Goal: Answer question/provide support: Share knowledge or assist other users

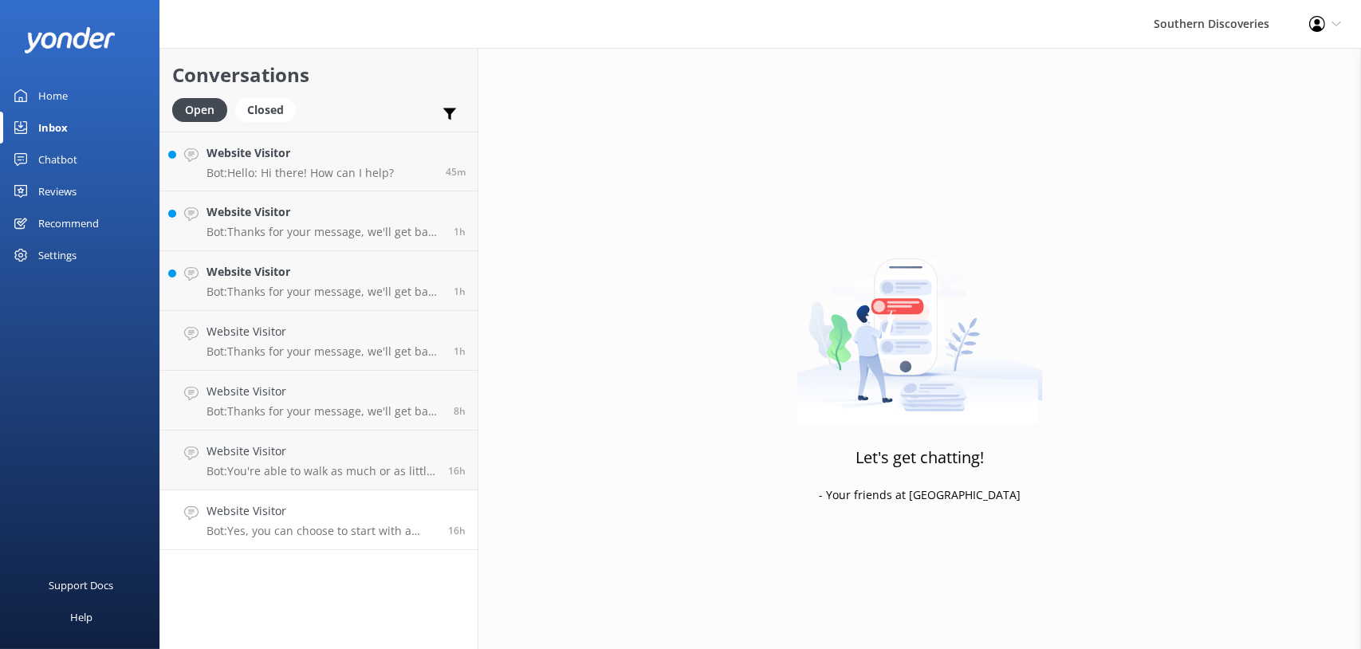
click at [348, 532] on p "Bot: Yes, you can choose to start with a Milford Sound Nature Cruise and then p…" at bounding box center [321, 531] width 230 height 14
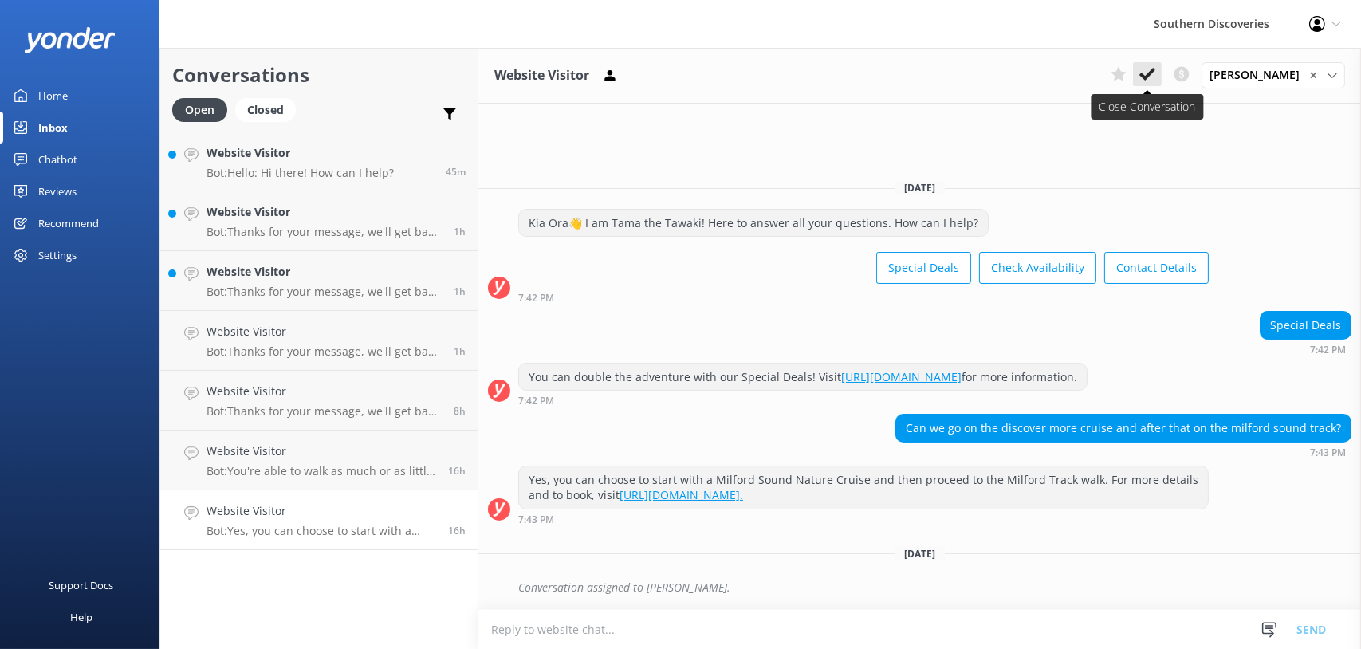
click at [1162, 74] on button at bounding box center [1147, 74] width 29 height 24
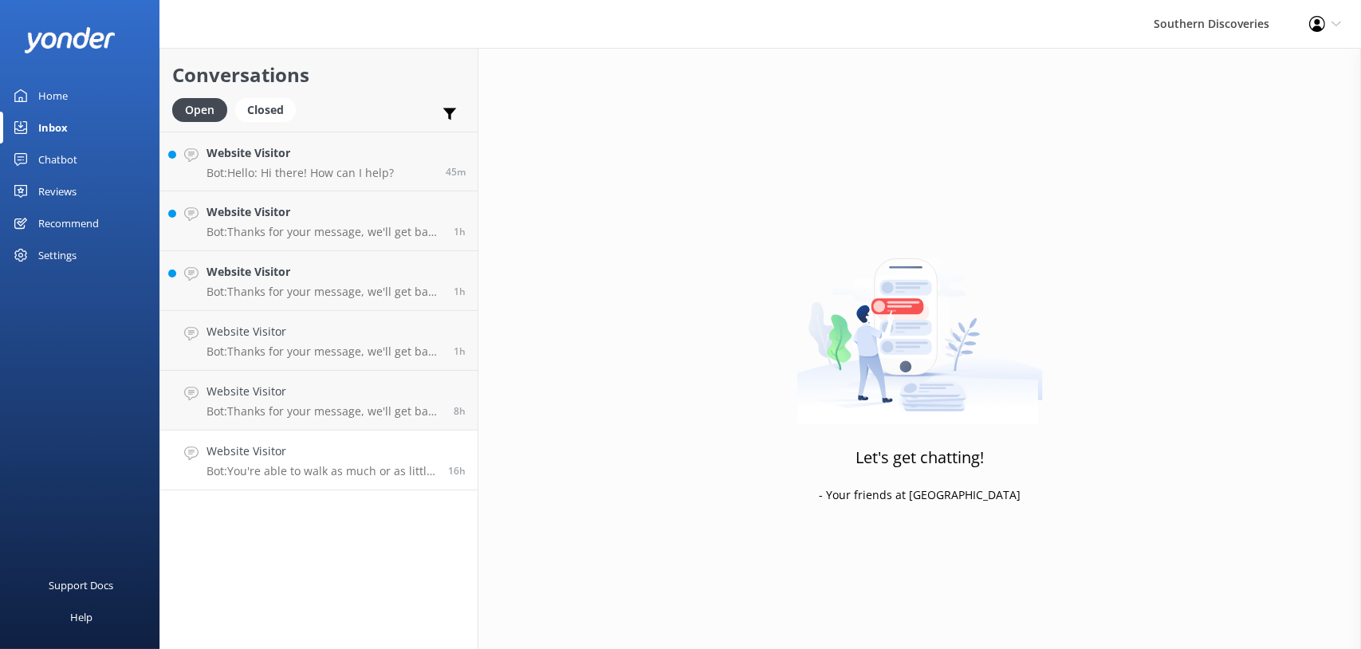
click at [324, 475] on p "Bot: You're able to walk as much or as little as you'd prefer as this isn't a l…" at bounding box center [321, 471] width 230 height 14
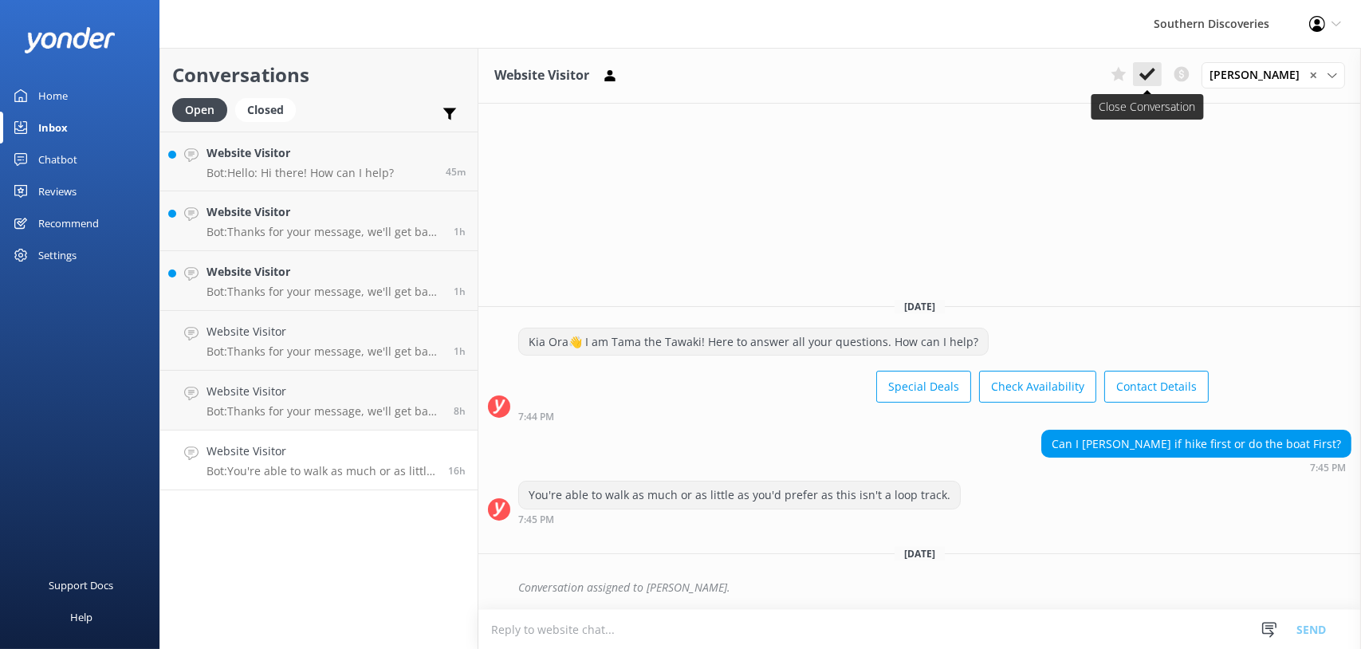
click at [1155, 74] on icon at bounding box center [1147, 74] width 16 height 16
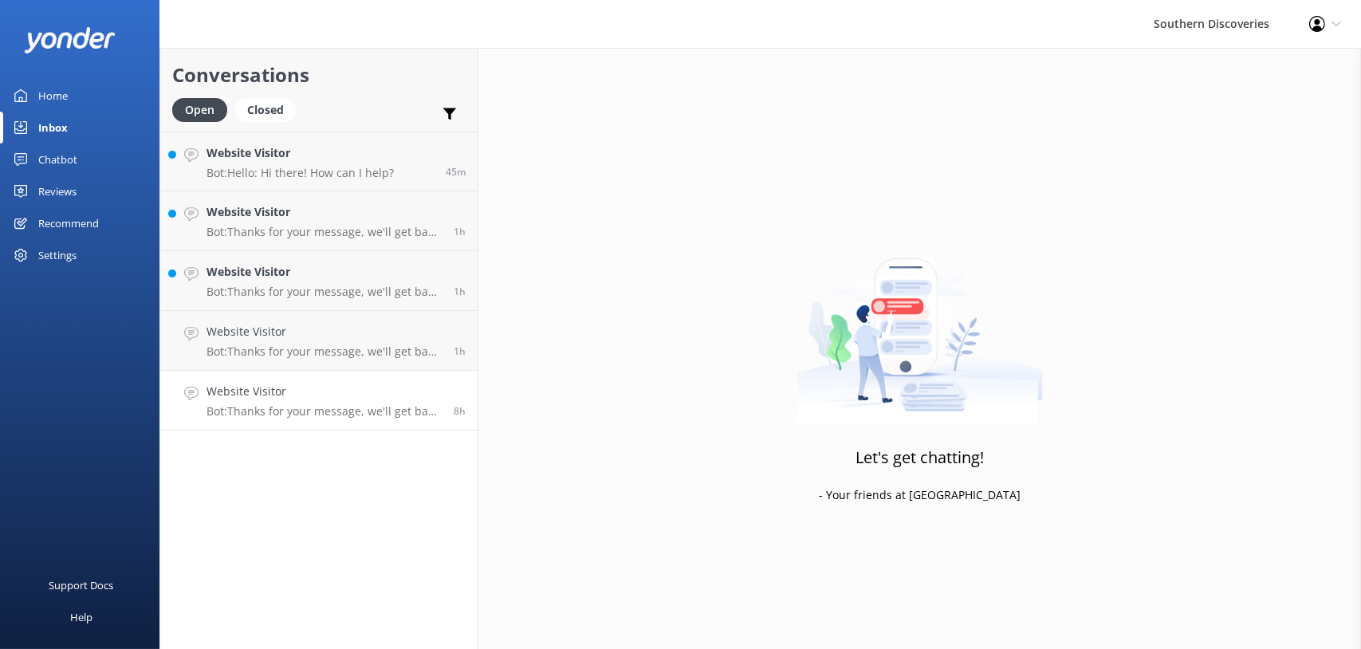
click at [286, 399] on h4 "Website Visitor" at bounding box center [323, 392] width 235 height 18
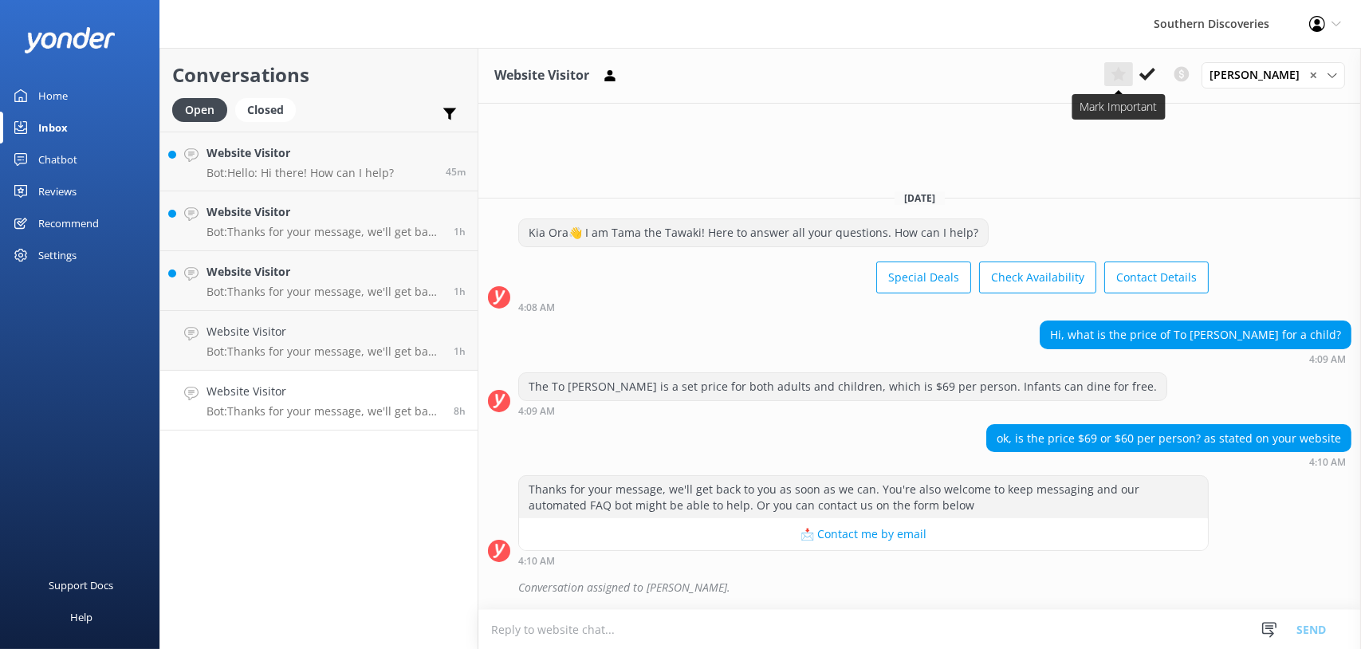
drag, startPoint x: 1147, startPoint y: 77, endPoint x: 1133, endPoint y: 83, distance: 15.7
click at [1147, 77] on icon at bounding box center [1147, 74] width 16 height 16
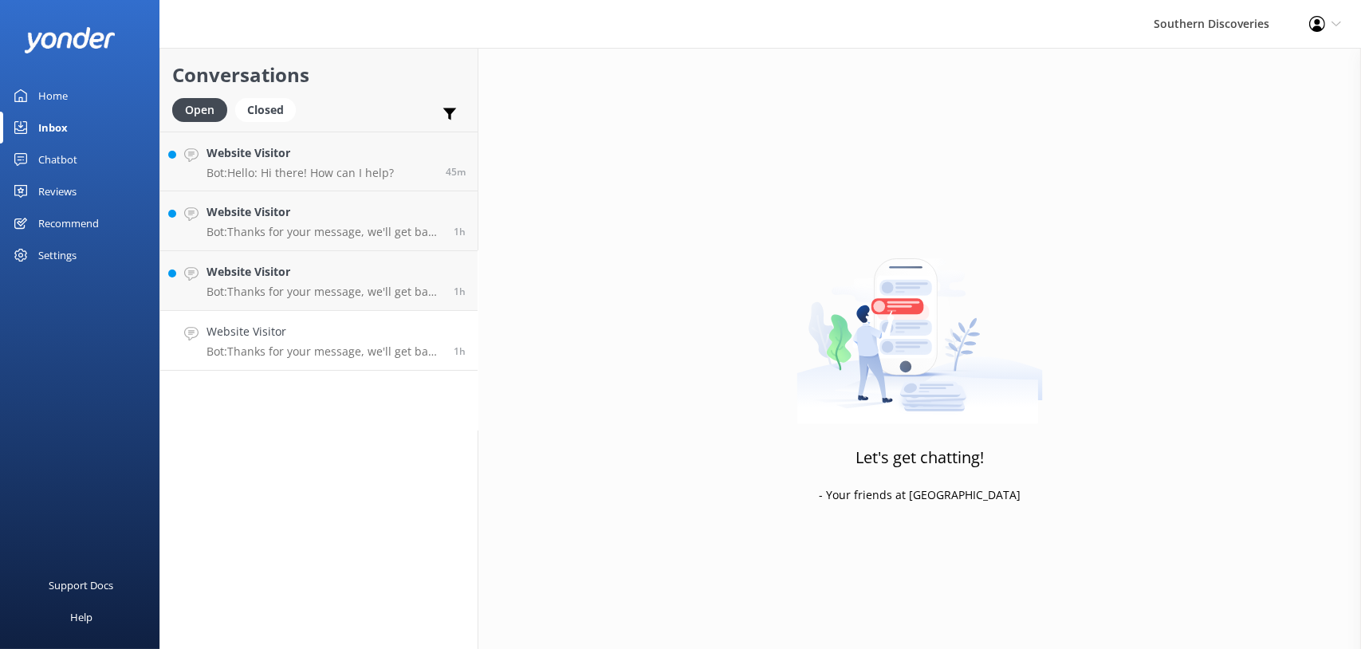
click at [292, 335] on h4 "Website Visitor" at bounding box center [323, 332] width 235 height 18
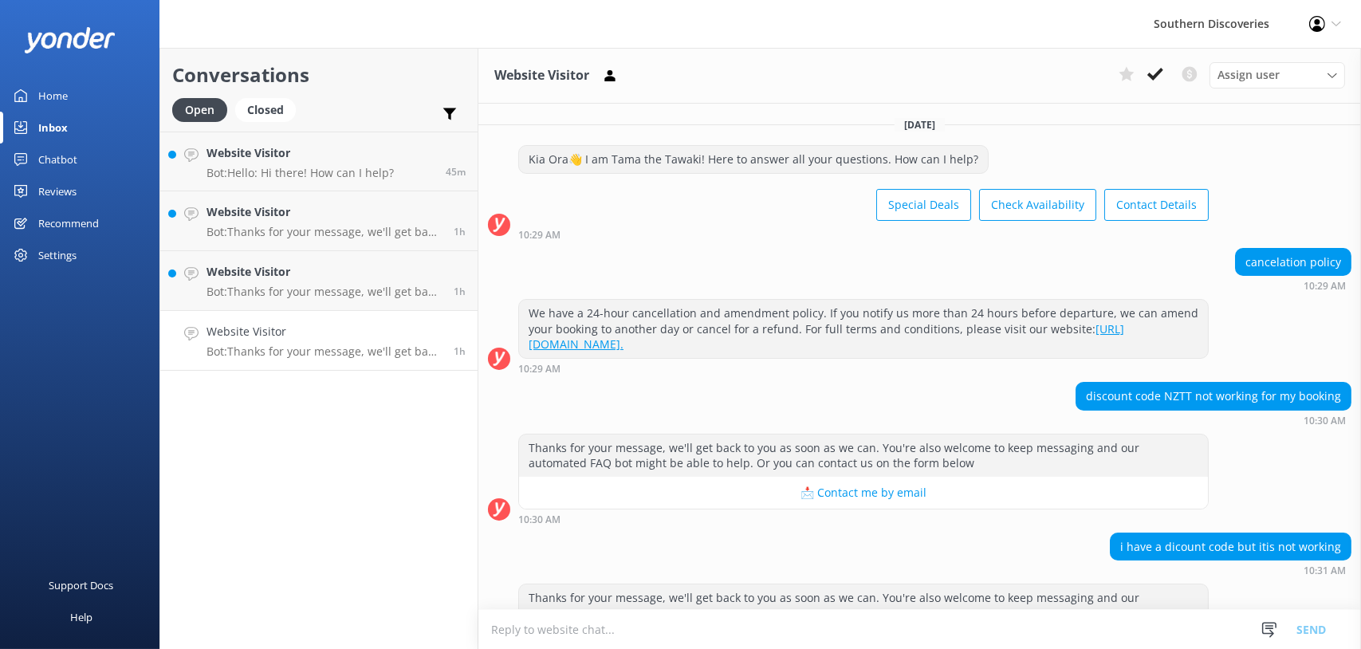
scroll to position [71, 0]
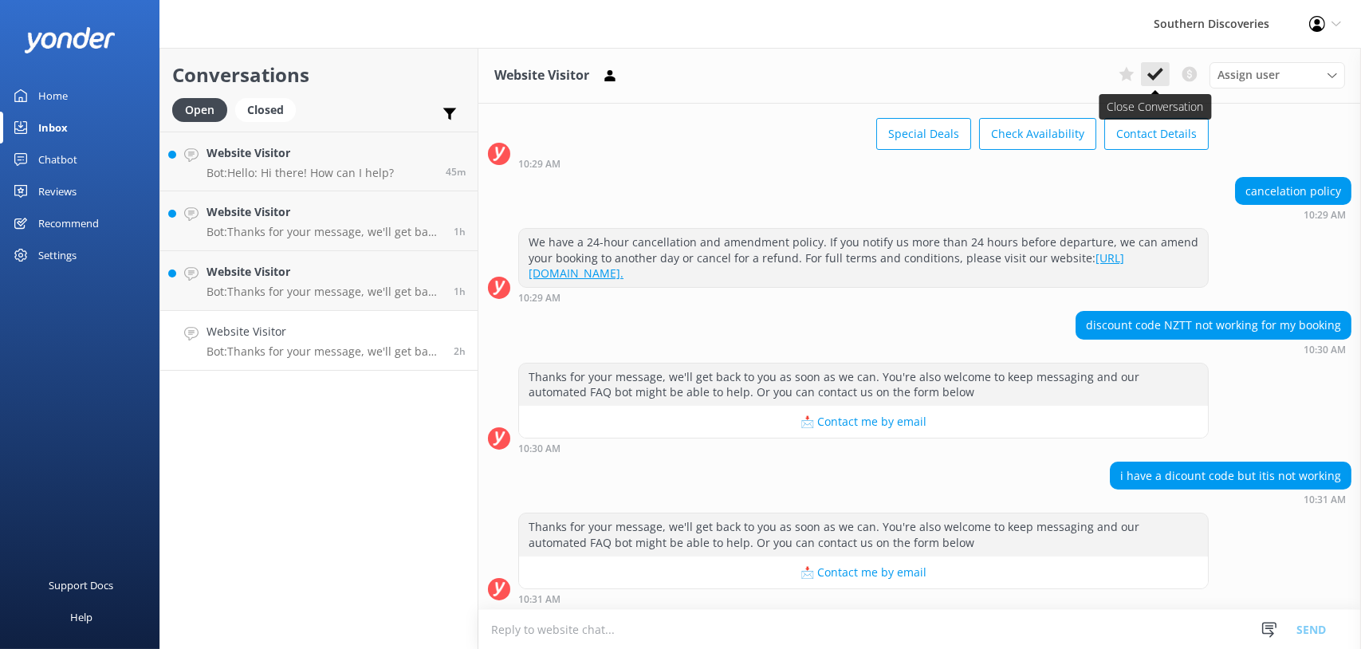
click at [1158, 78] on icon at bounding box center [1155, 74] width 16 height 16
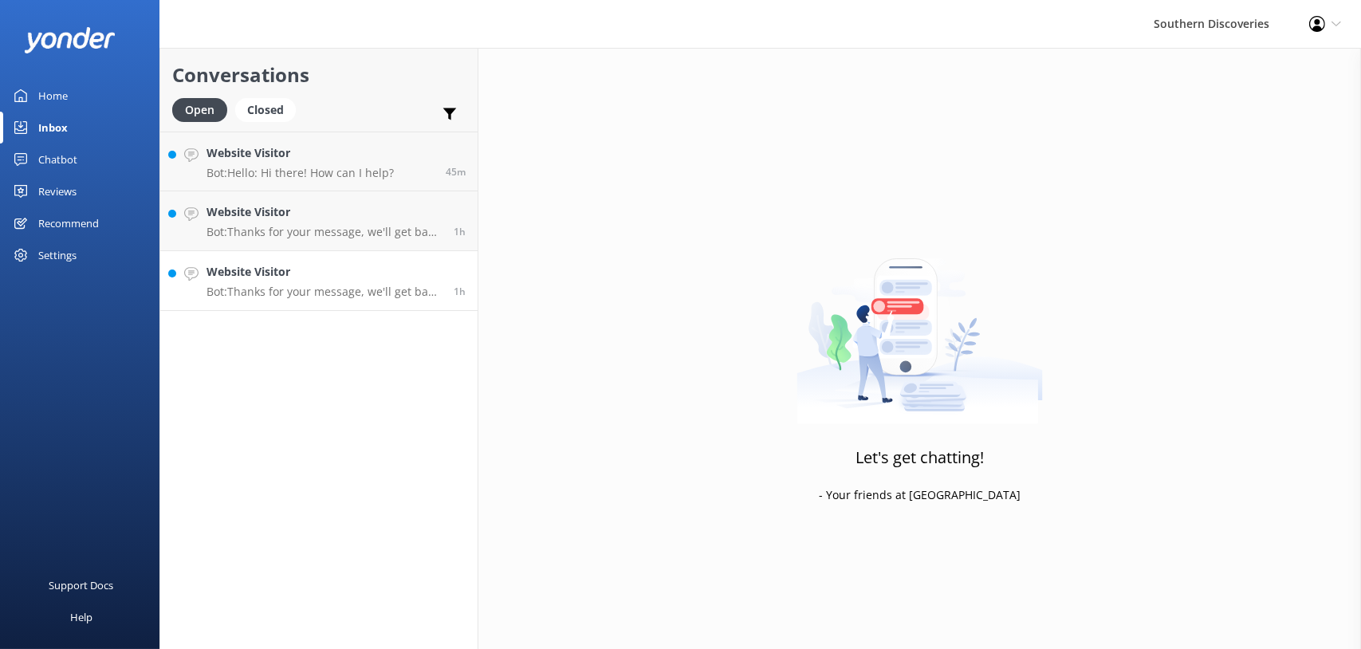
click at [320, 289] on p "Bot: Thanks for your message, we'll get back to you as soon as we can. You're a…" at bounding box center [323, 292] width 235 height 14
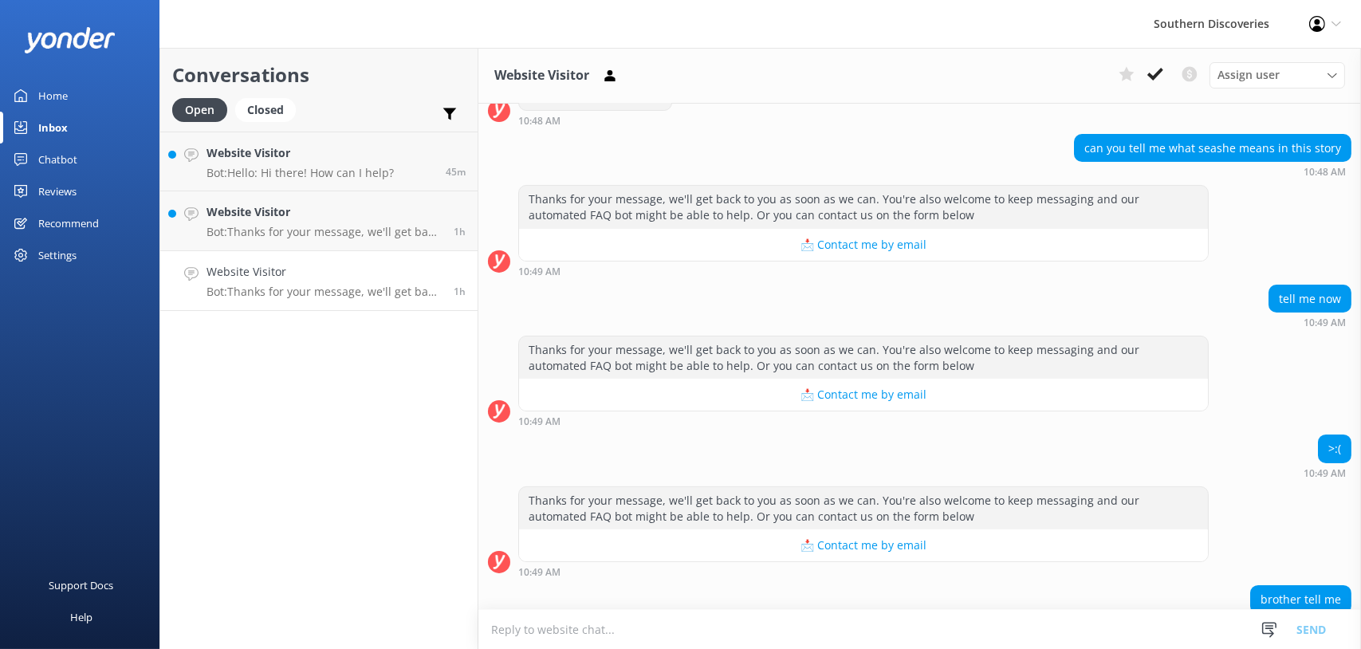
scroll to position [638, 0]
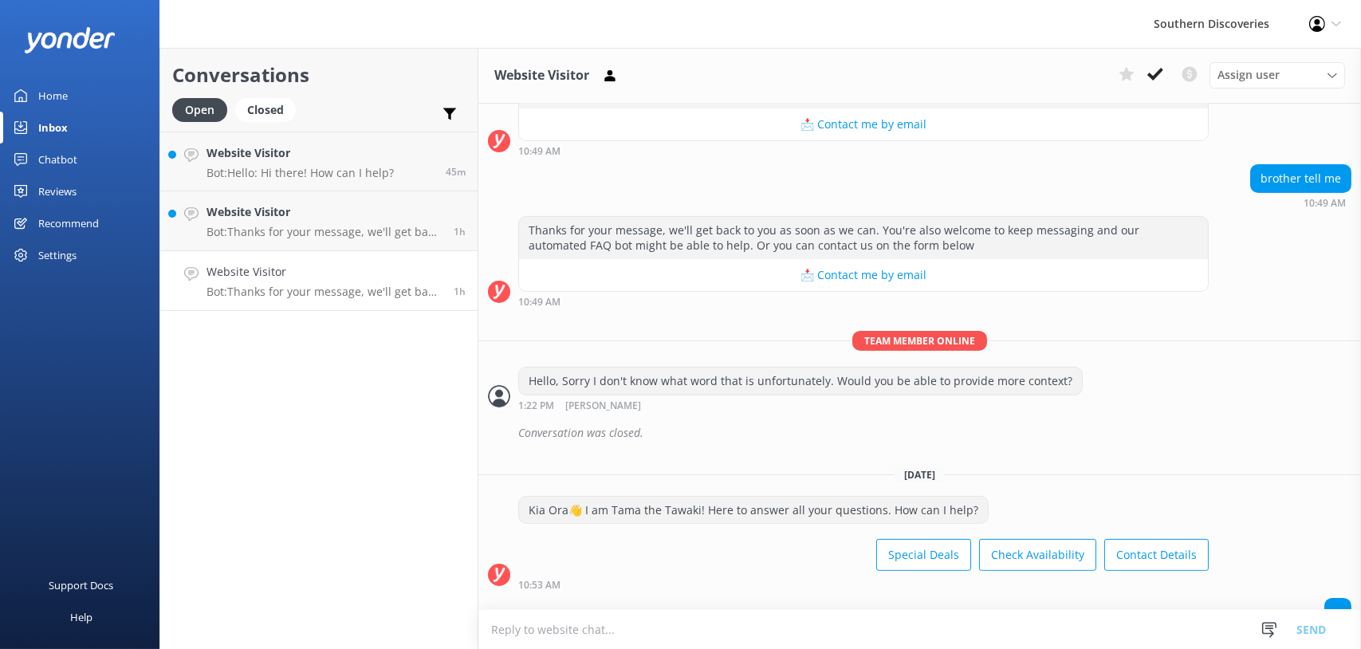
drag, startPoint x: 1165, startPoint y: 77, endPoint x: 1121, endPoint y: 87, distance: 45.1
click at [1165, 77] on button at bounding box center [1155, 74] width 29 height 24
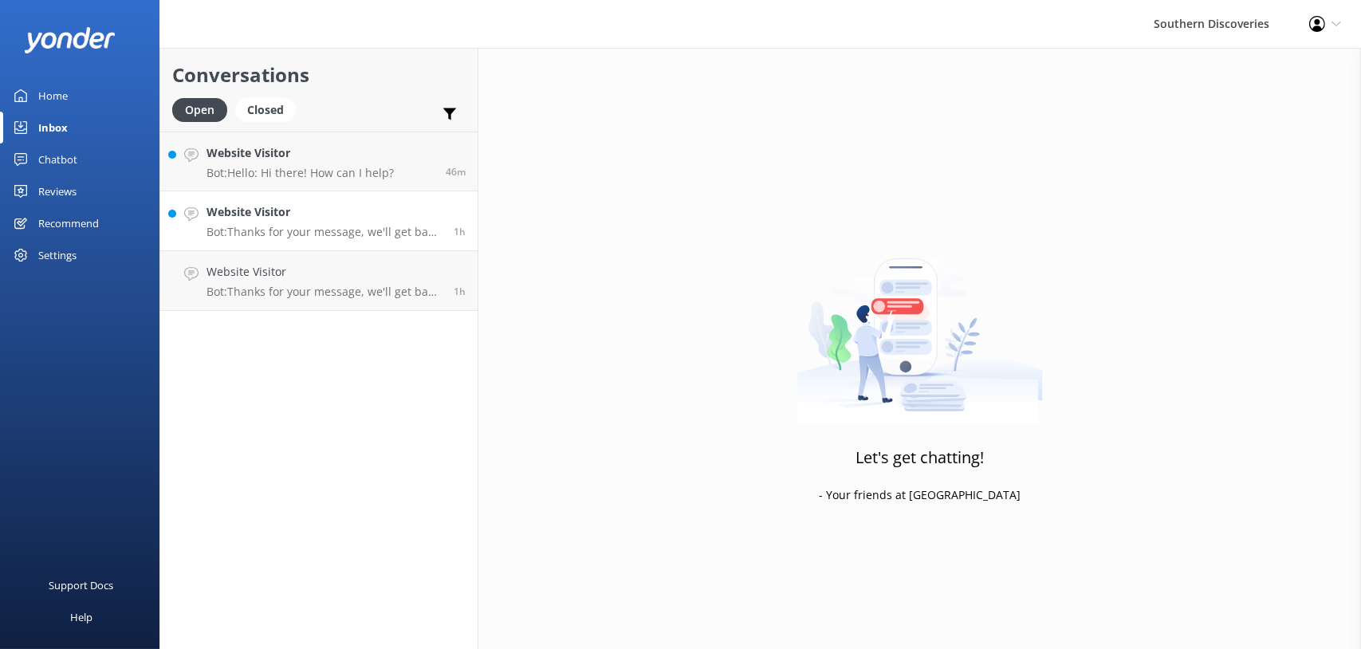
click at [347, 246] on link "Website Visitor Bot: Thanks for your message, we'll get back to you as soon as …" at bounding box center [318, 221] width 317 height 60
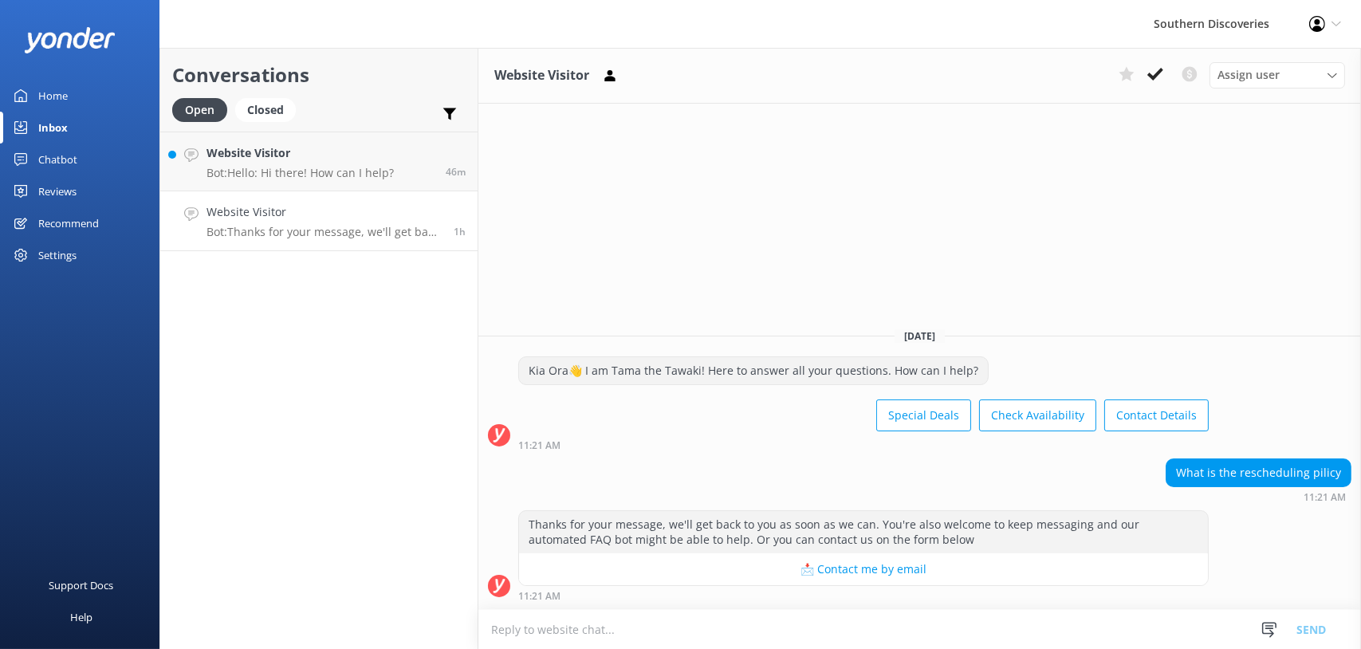
drag, startPoint x: 1159, startPoint y: 82, endPoint x: 1146, endPoint y: 83, distance: 13.6
click at [1159, 82] on icon at bounding box center [1155, 74] width 16 height 16
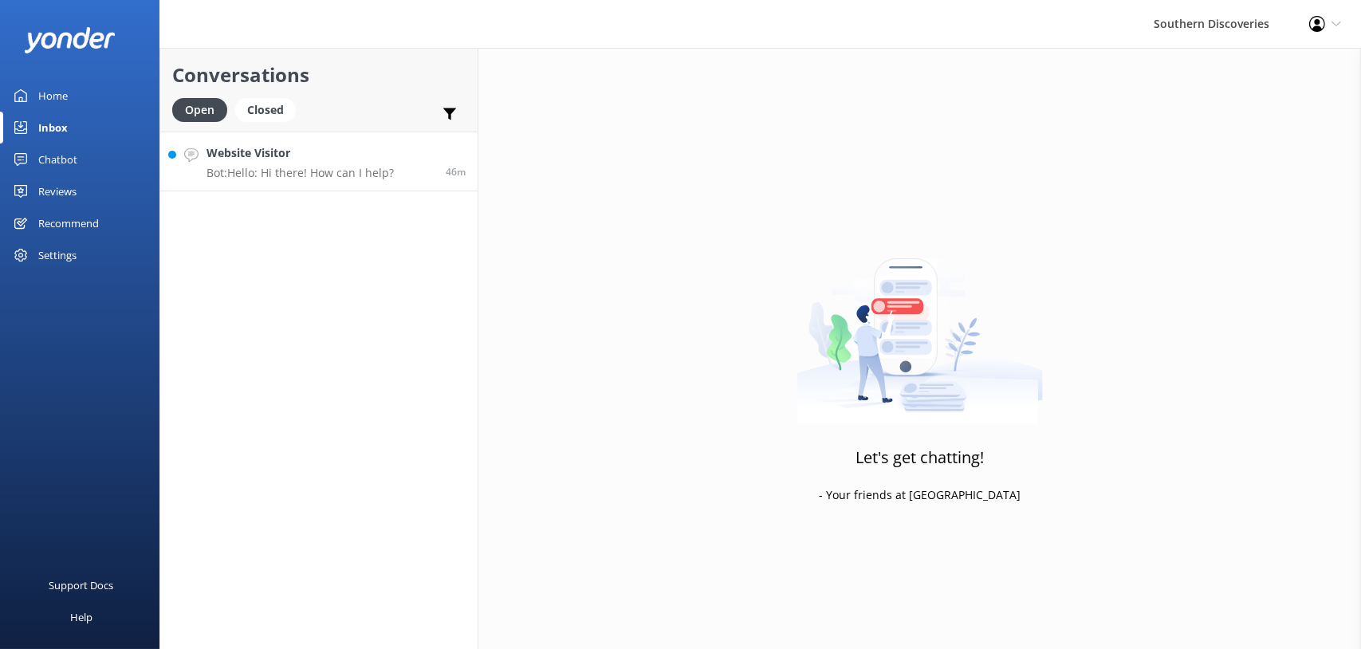
click at [234, 171] on p "Bot: Hello: Hi there! How can I help?" at bounding box center [299, 173] width 187 height 14
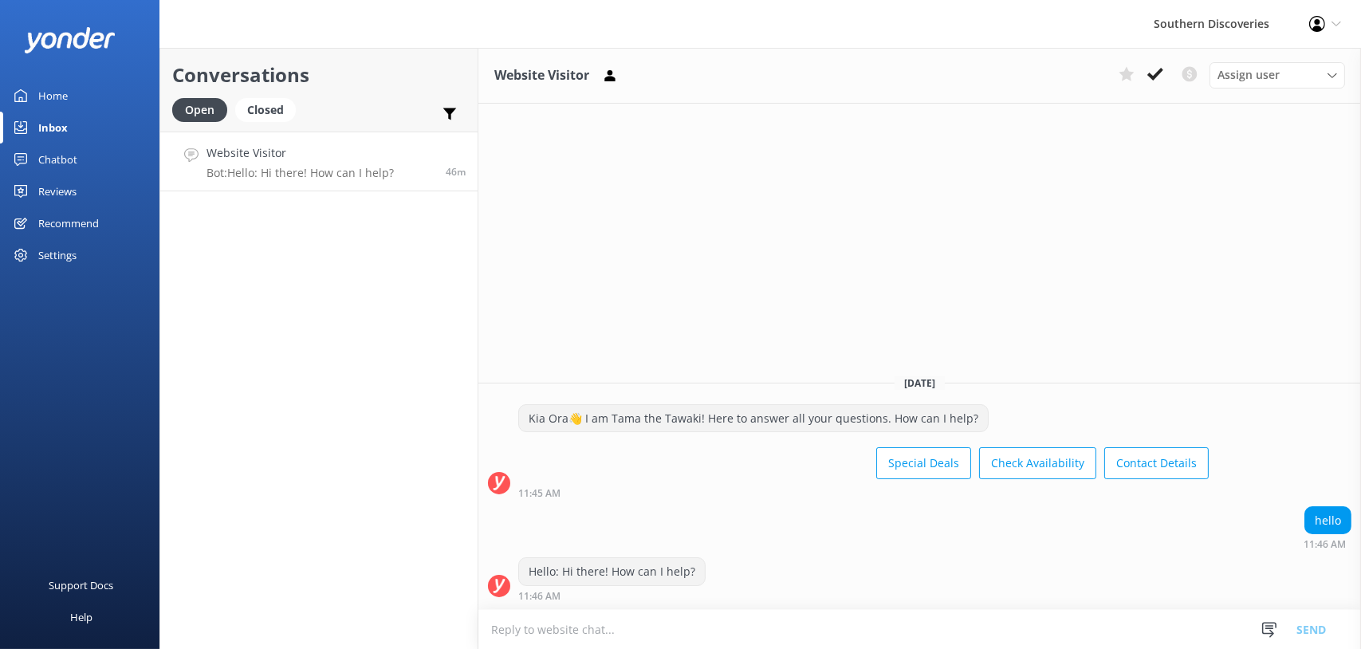
drag, startPoint x: 1147, startPoint y: 69, endPoint x: 927, endPoint y: 4, distance: 229.5
click at [1147, 69] on icon at bounding box center [1155, 74] width 16 height 16
